Goal: Information Seeking & Learning: Learn about a topic

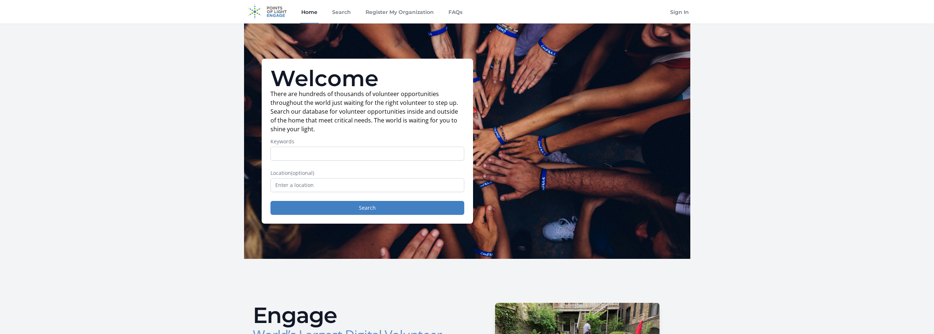
scroll to position [4, 0]
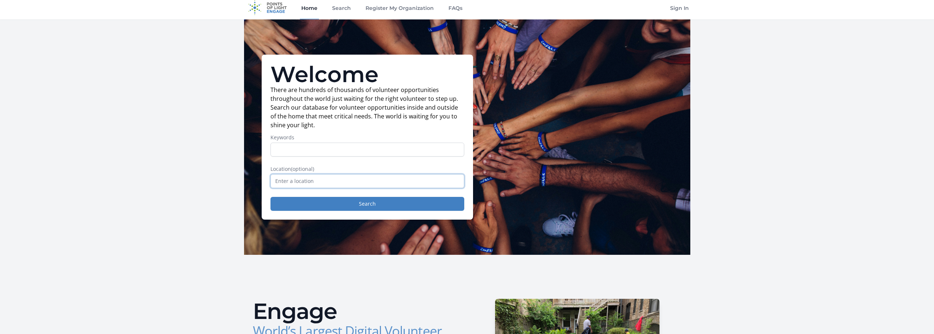
click at [370, 180] on input "text" at bounding box center [368, 181] width 194 height 14
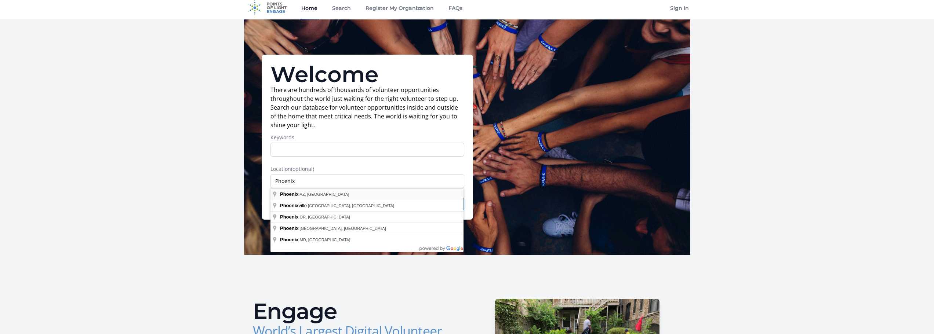
type input "Phoenix, AZ, USA"
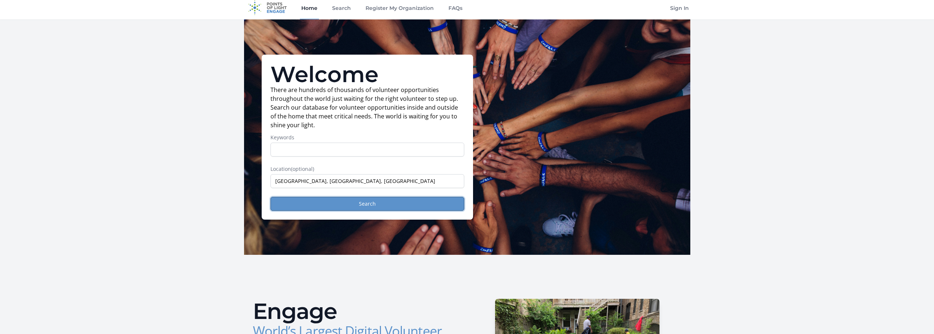
click at [311, 200] on button "Search" at bounding box center [368, 204] width 194 height 14
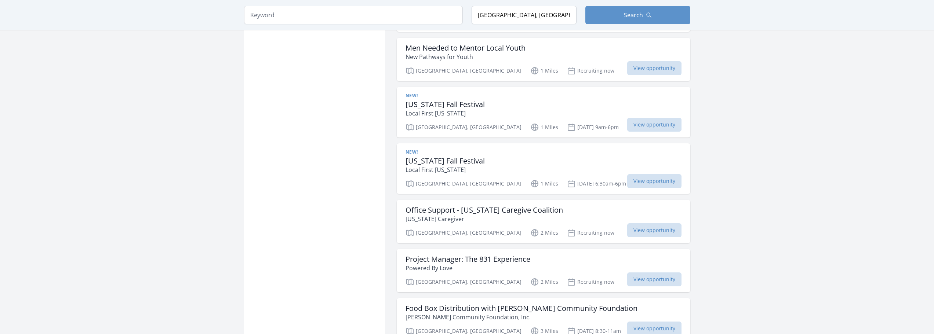
scroll to position [775, 0]
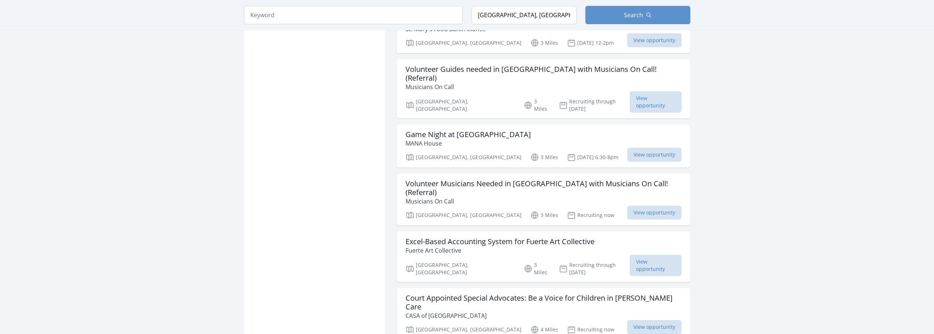
scroll to position [1353, 0]
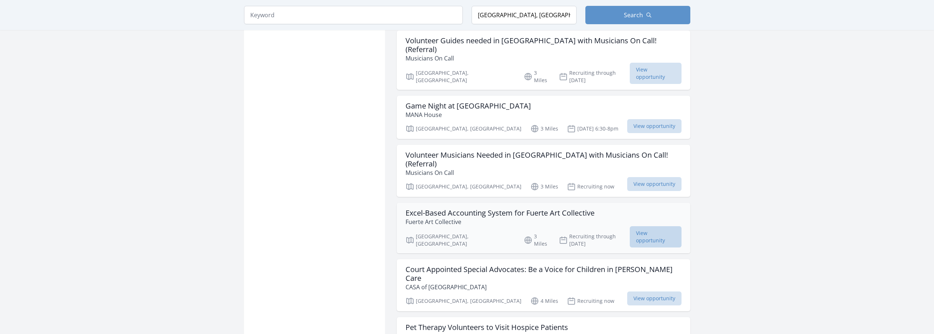
click at [663, 227] on span "View opportunity" at bounding box center [656, 237] width 52 height 21
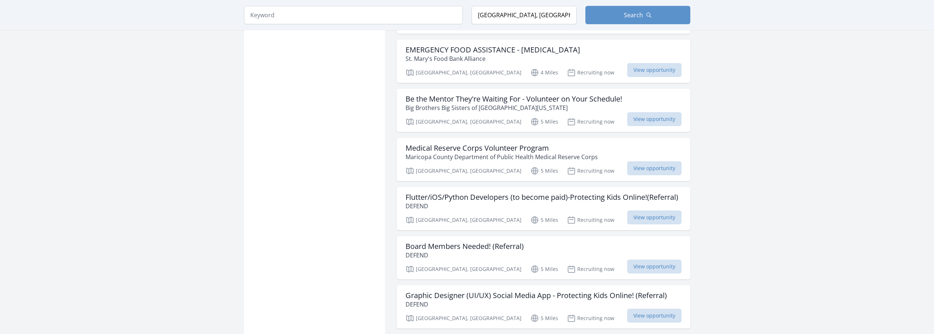
scroll to position [1800, 0]
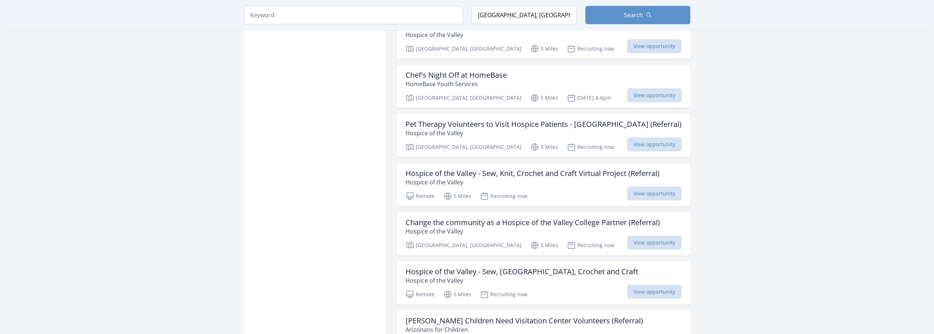
scroll to position [2762, 0]
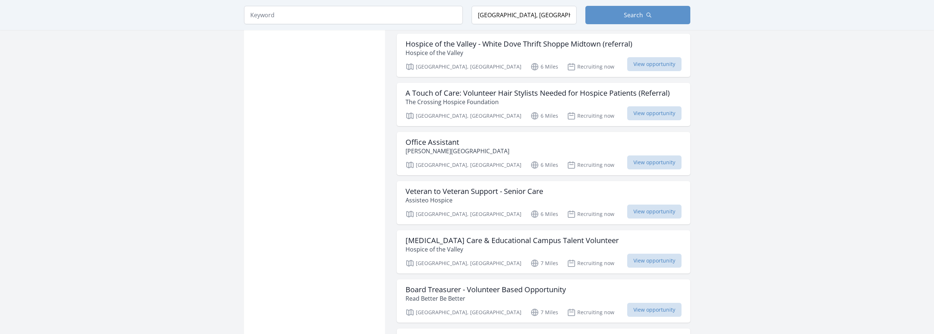
scroll to position [3602, 0]
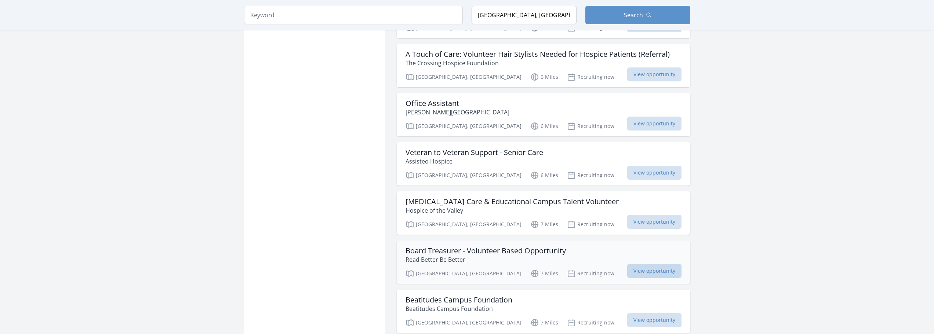
click at [642, 264] on span "View opportunity" at bounding box center [654, 271] width 54 height 14
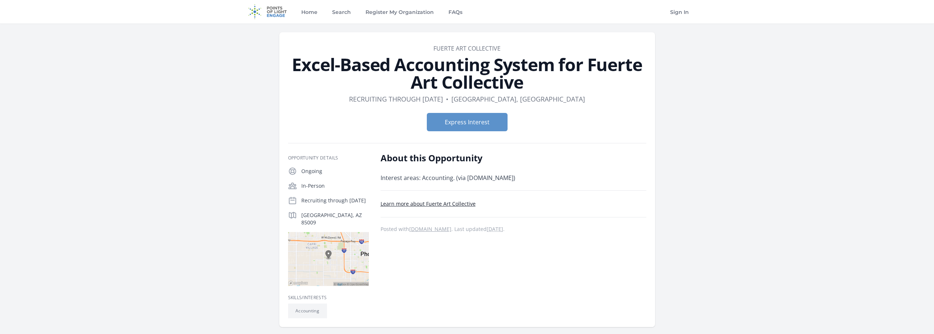
click at [450, 203] on link "Learn more about Fuerte Art Collective" at bounding box center [428, 203] width 95 height 7
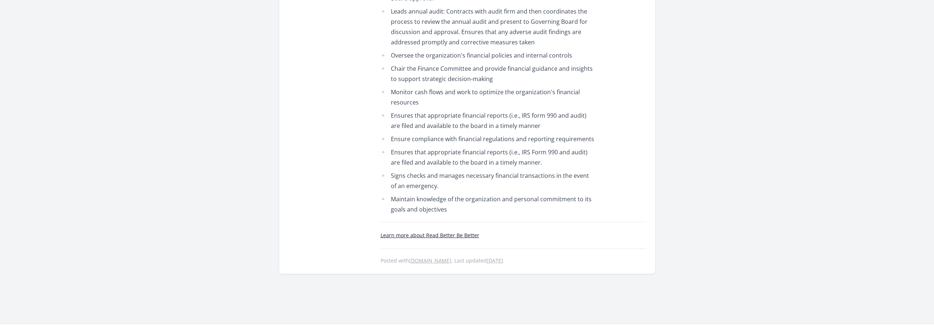
scroll to position [485, 0]
click at [464, 233] on link "Learn more about Read Better Be Better" at bounding box center [430, 233] width 99 height 7
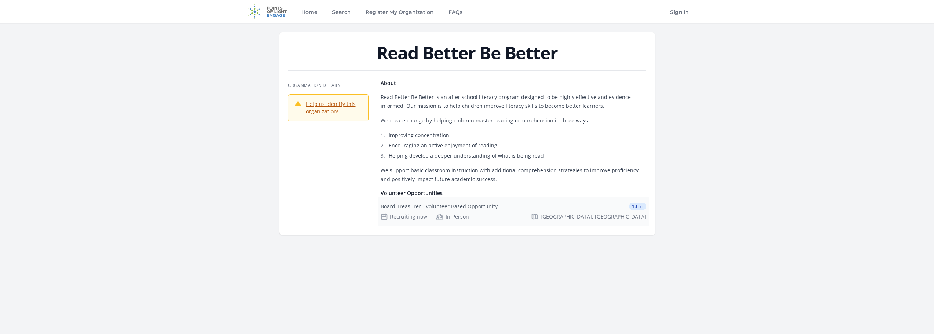
click at [455, 214] on div "In-Person" at bounding box center [452, 216] width 33 height 7
